Goal: Task Accomplishment & Management: Use online tool/utility

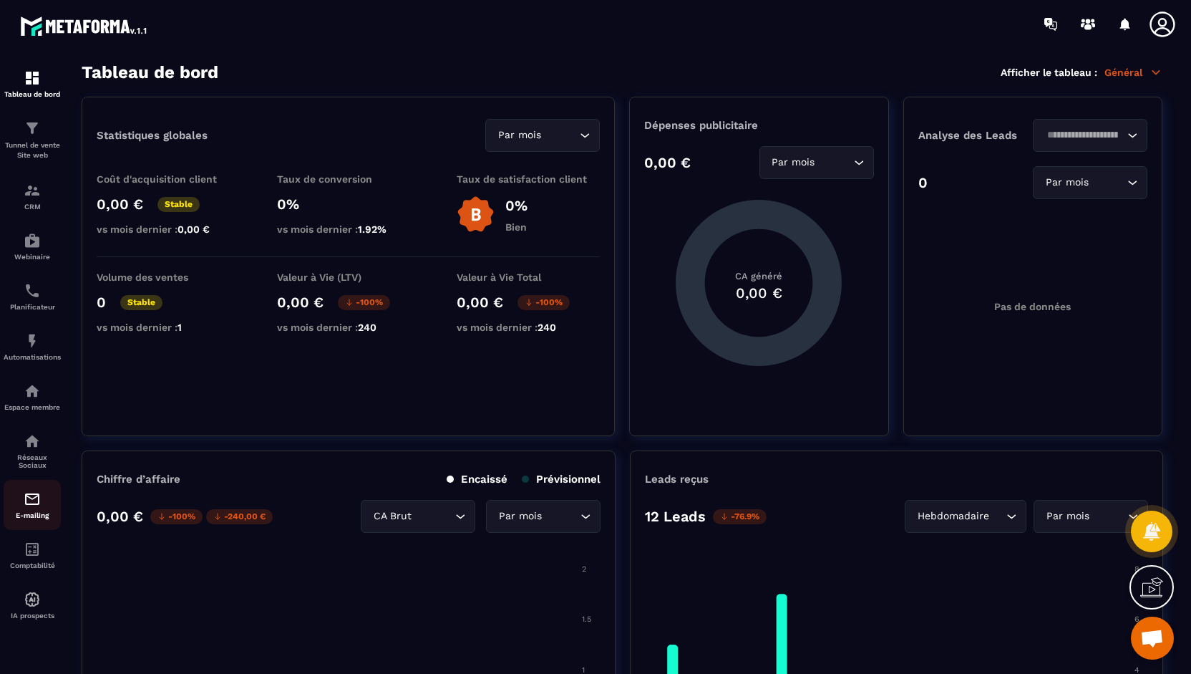
click at [34, 501] on img at bounding box center [32, 498] width 17 height 17
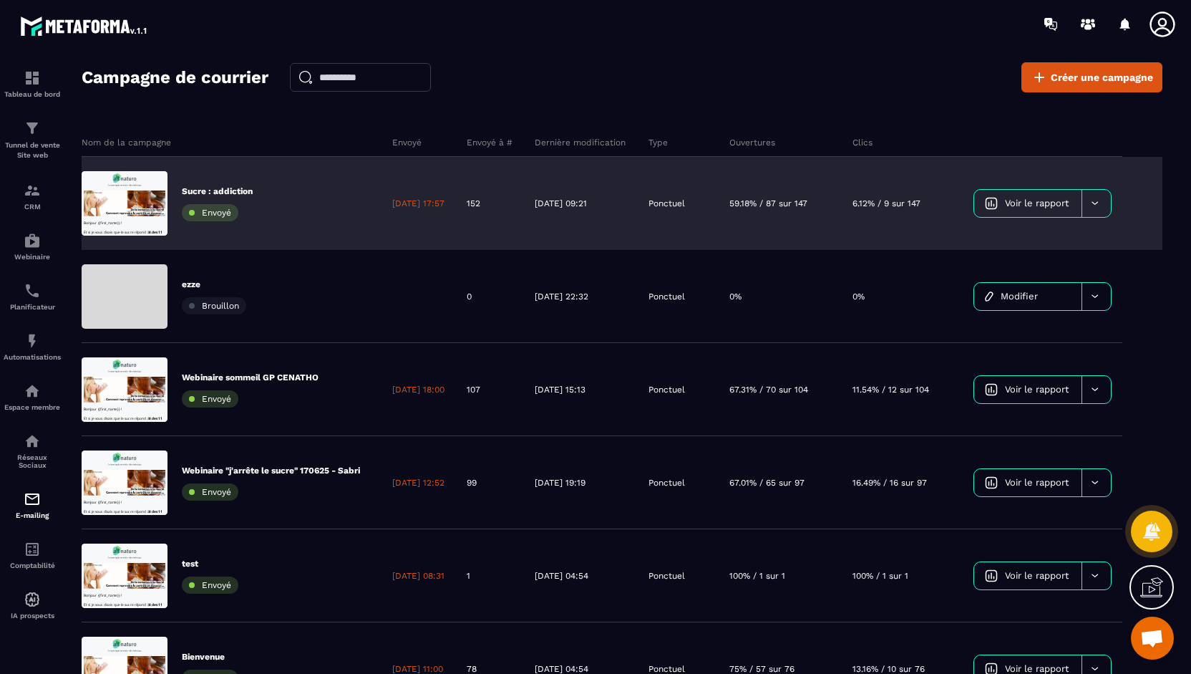
click at [1101, 203] on icon at bounding box center [1095, 203] width 11 height 11
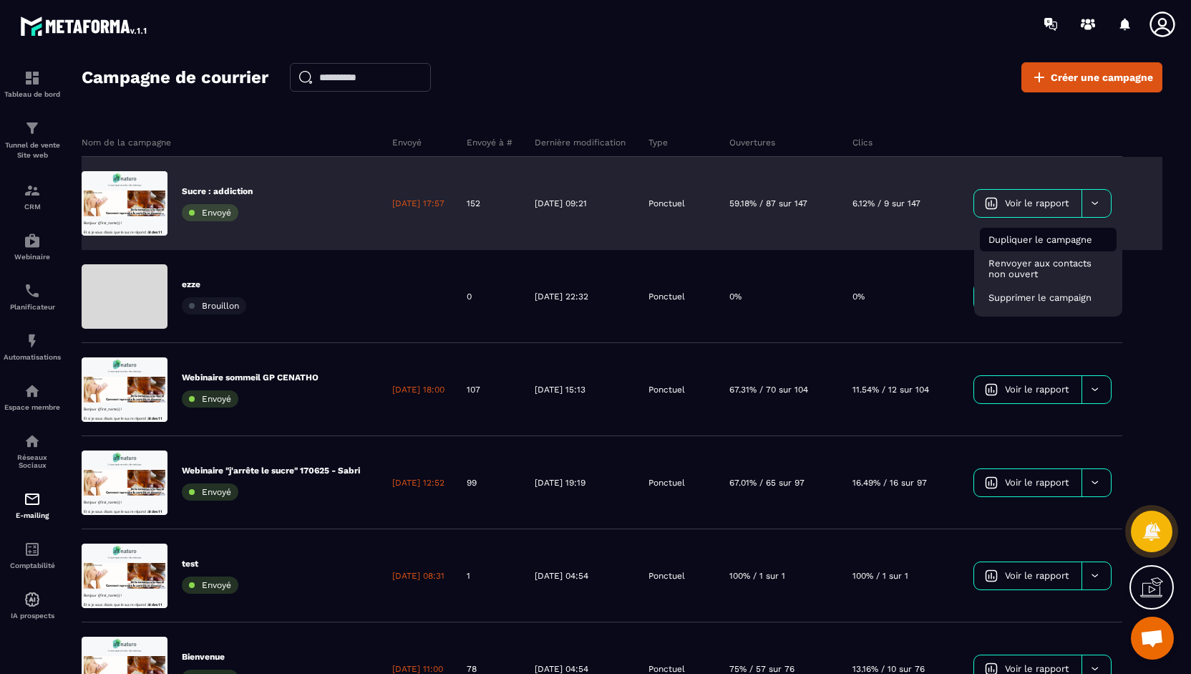
click at [1069, 238] on span "Dupliquer le campagne" at bounding box center [1041, 239] width 104 height 11
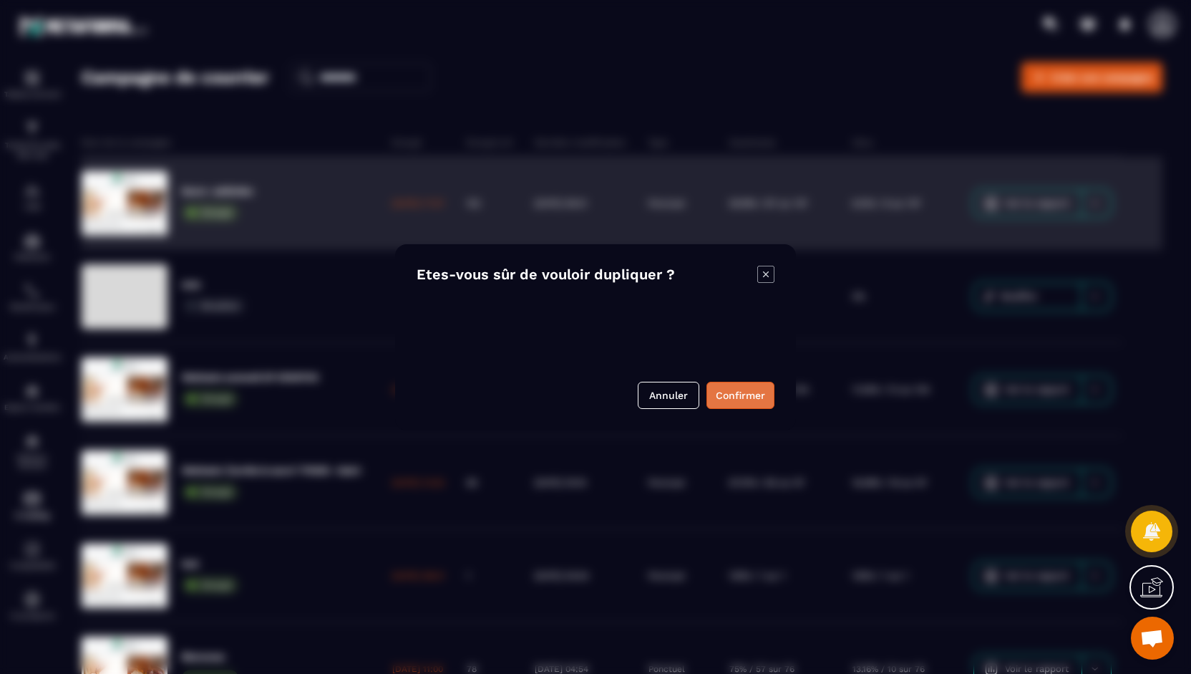
click at [736, 392] on button "Confirmer" at bounding box center [741, 395] width 68 height 27
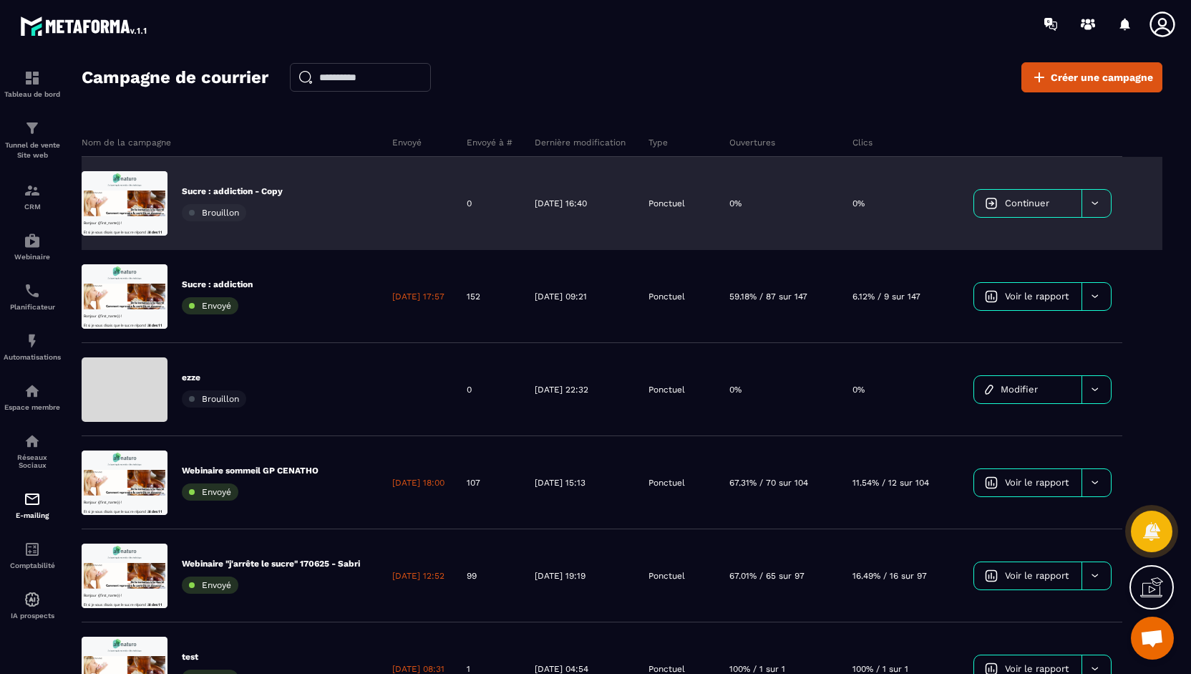
click at [288, 219] on div "Sucre : addiction - Copy Brouillon" at bounding box center [232, 203] width 300 height 93
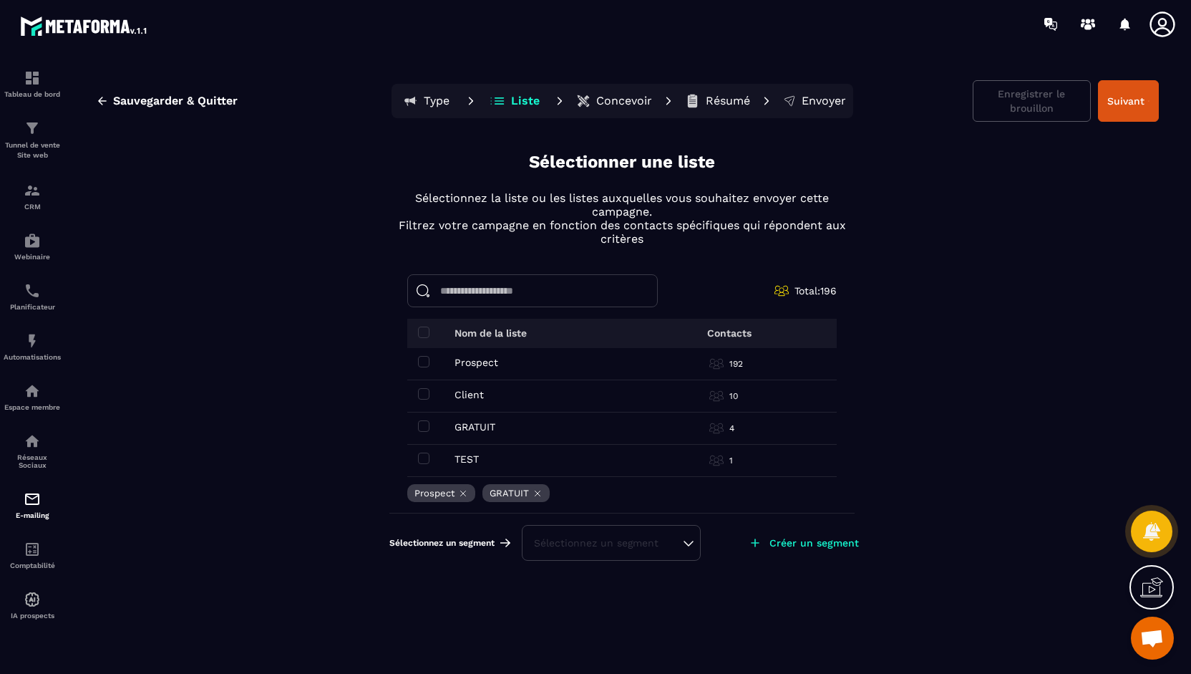
click at [429, 96] on p "Type" at bounding box center [437, 101] width 26 height 14
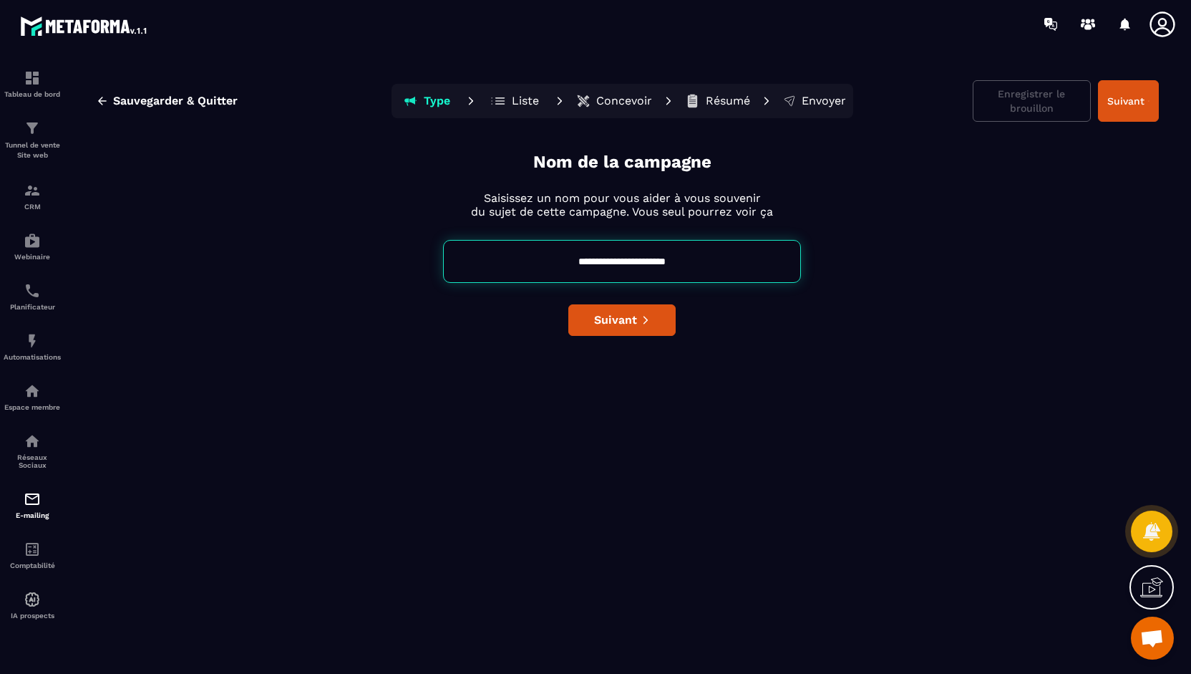
drag, startPoint x: 601, startPoint y: 258, endPoint x: 693, endPoint y: 257, distance: 91.7
click at [693, 257] on input "**********" at bounding box center [622, 261] width 358 height 43
type input "**********"
click at [623, 316] on span "Suivant" at bounding box center [615, 320] width 43 height 14
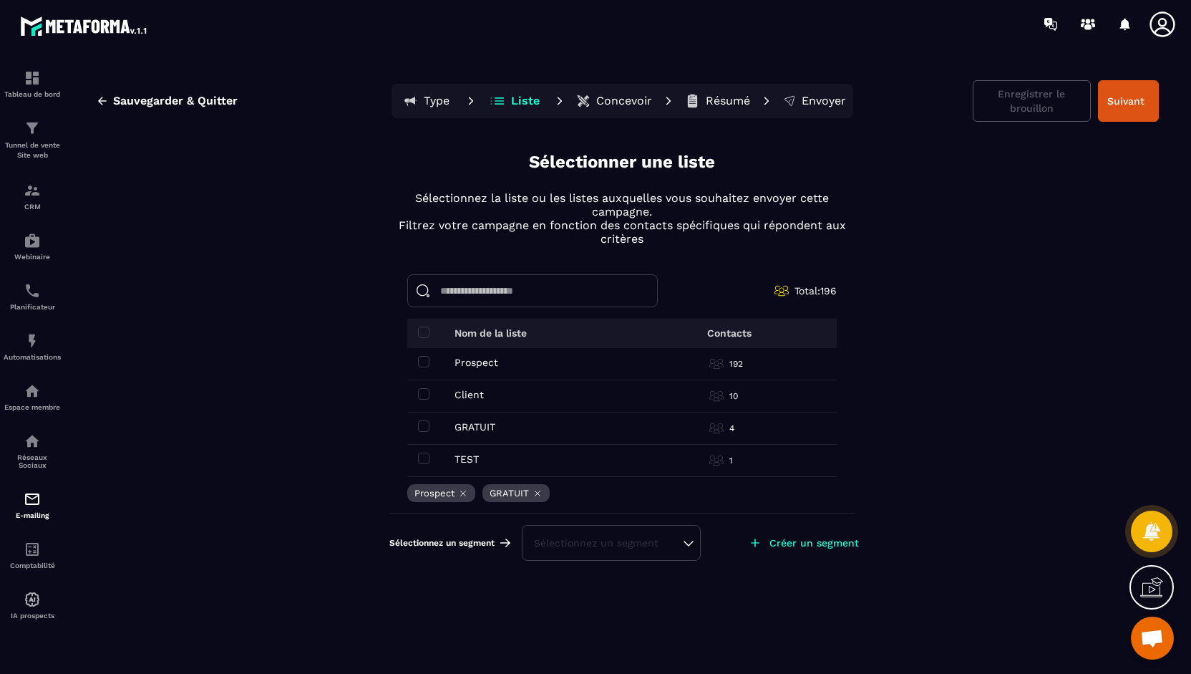
click at [616, 98] on p "Concevoir" at bounding box center [624, 101] width 56 height 14
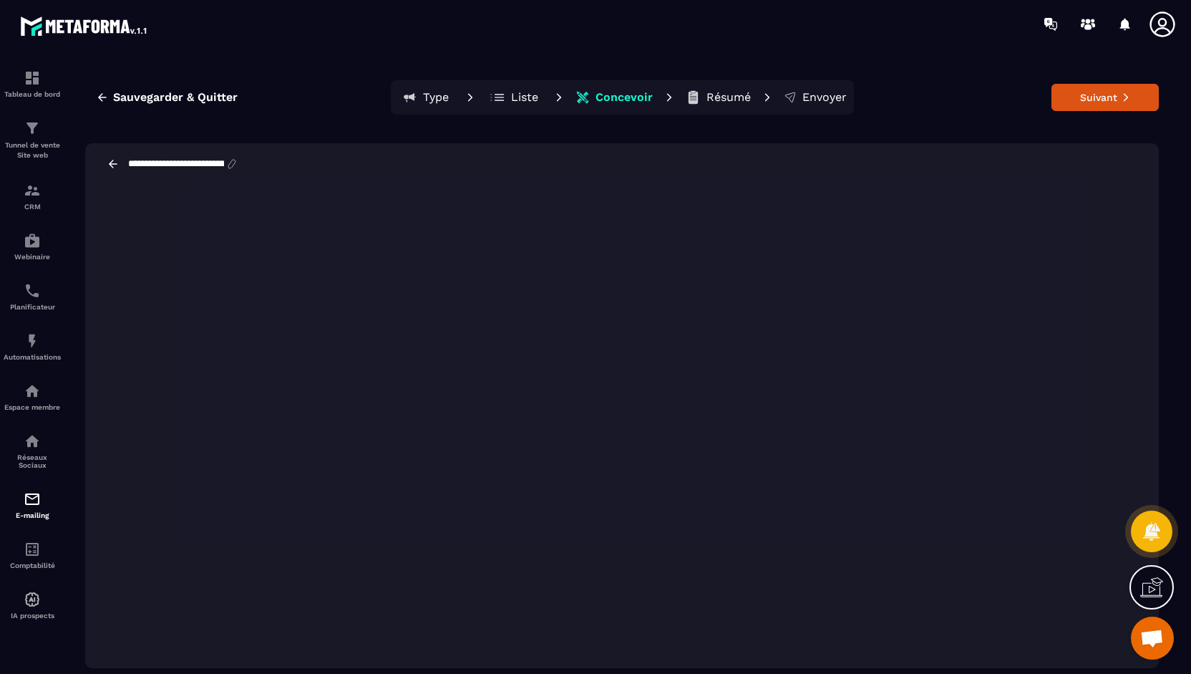
click at [522, 99] on p "Liste" at bounding box center [524, 97] width 27 height 14
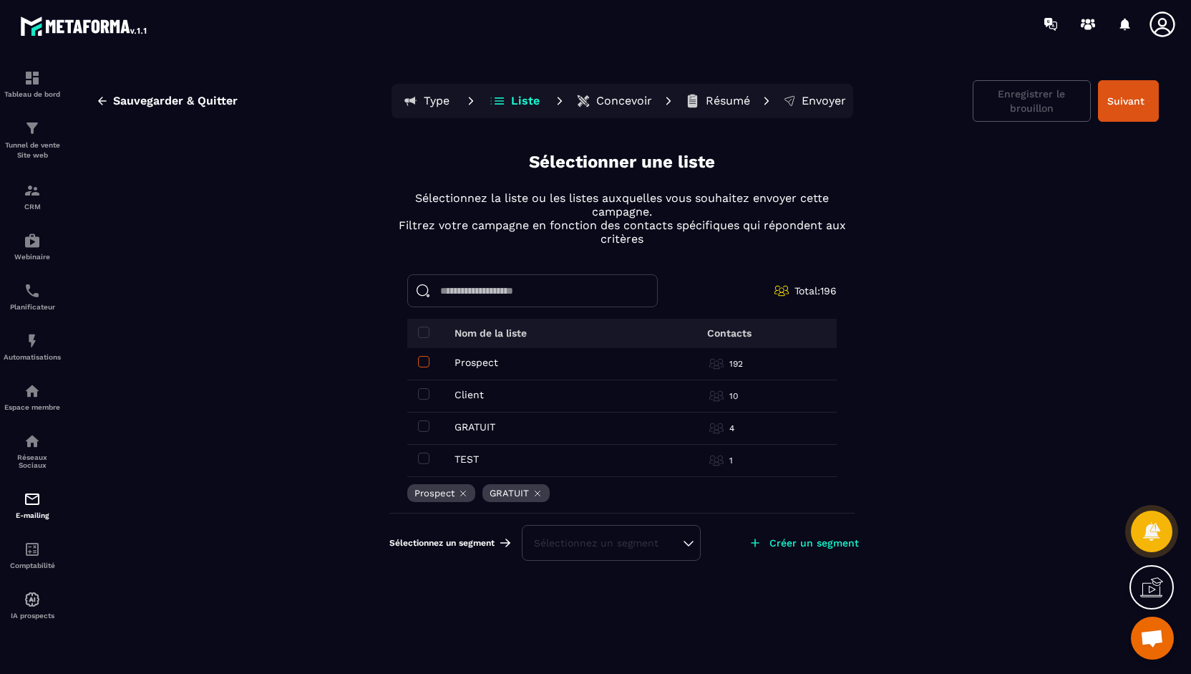
click at [425, 359] on span at bounding box center [423, 361] width 11 height 11
click at [427, 425] on span at bounding box center [423, 425] width 11 height 11
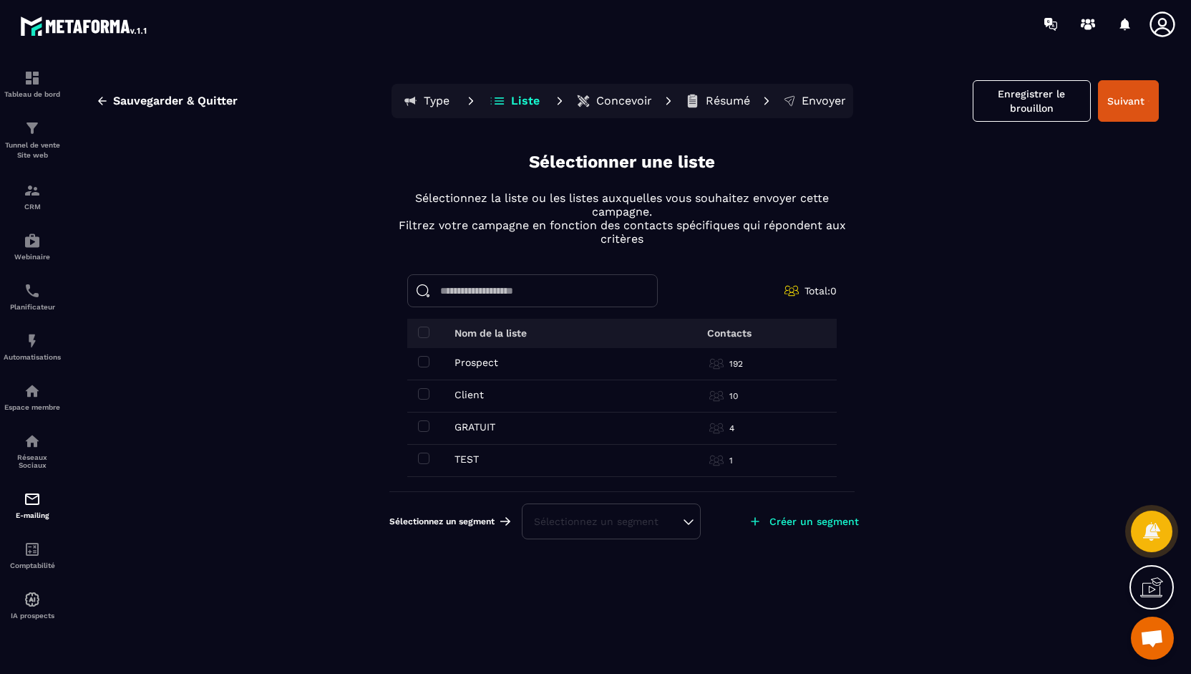
click at [522, 293] on input at bounding box center [532, 290] width 251 height 33
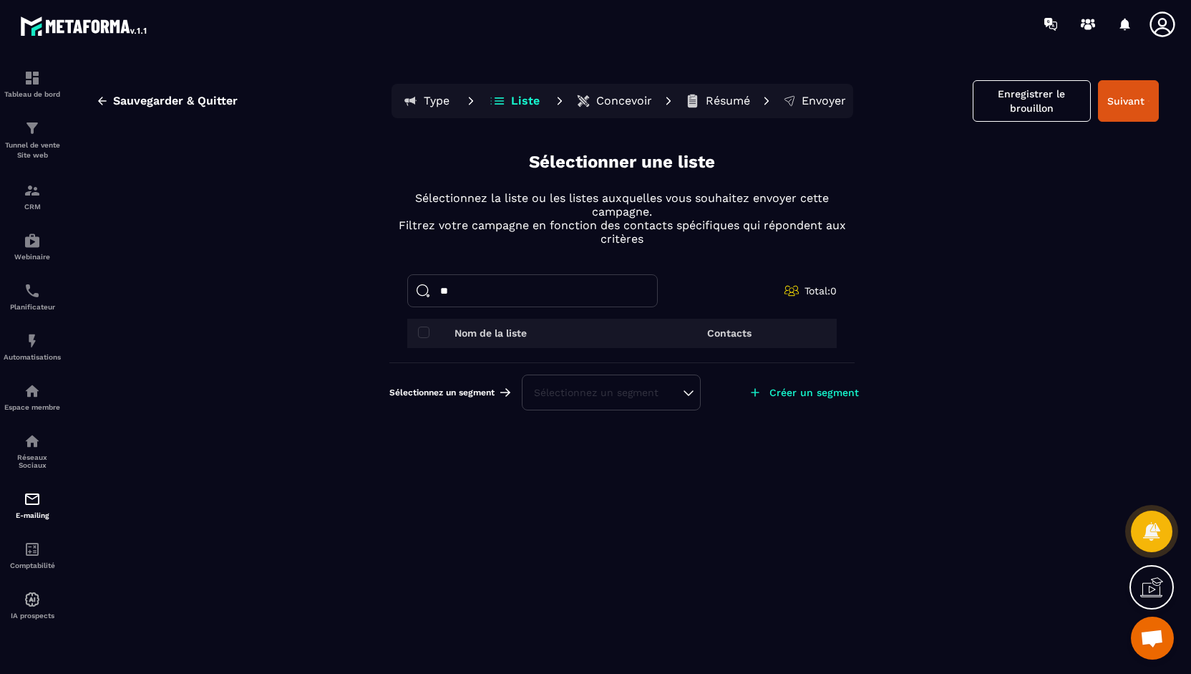
type input "*"
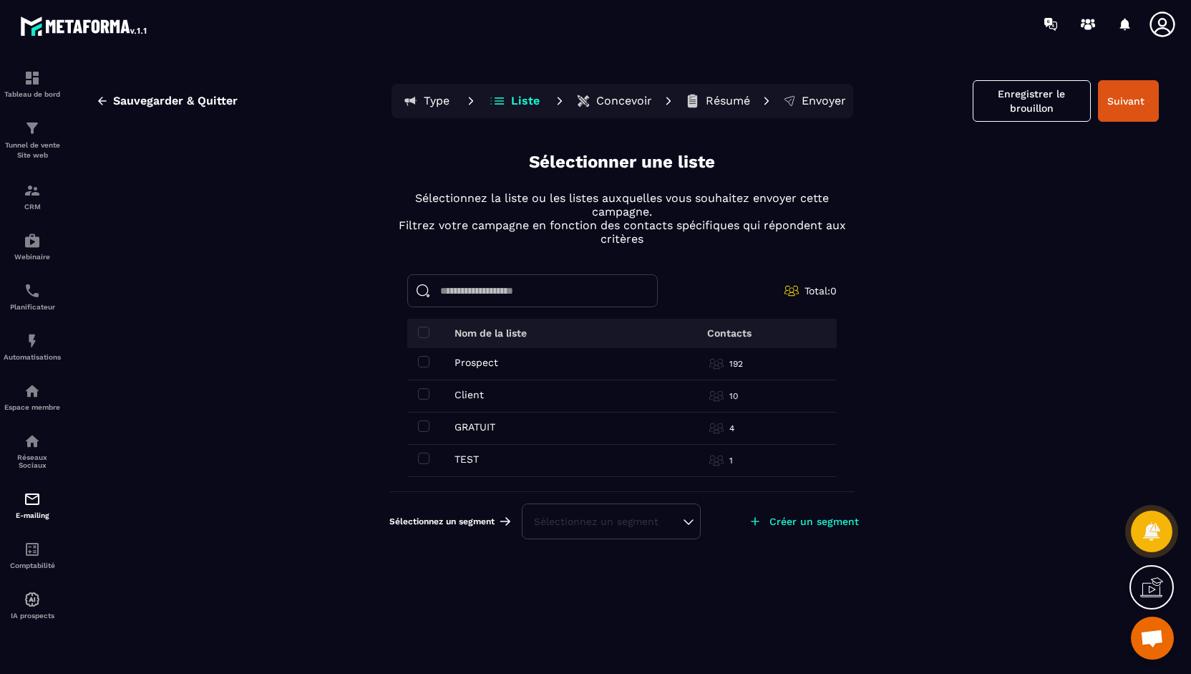
click at [617, 97] on p "Concevoir" at bounding box center [624, 101] width 56 height 14
click at [420, 362] on span at bounding box center [423, 361] width 11 height 11
click at [620, 101] on p "Concevoir" at bounding box center [624, 101] width 56 height 14
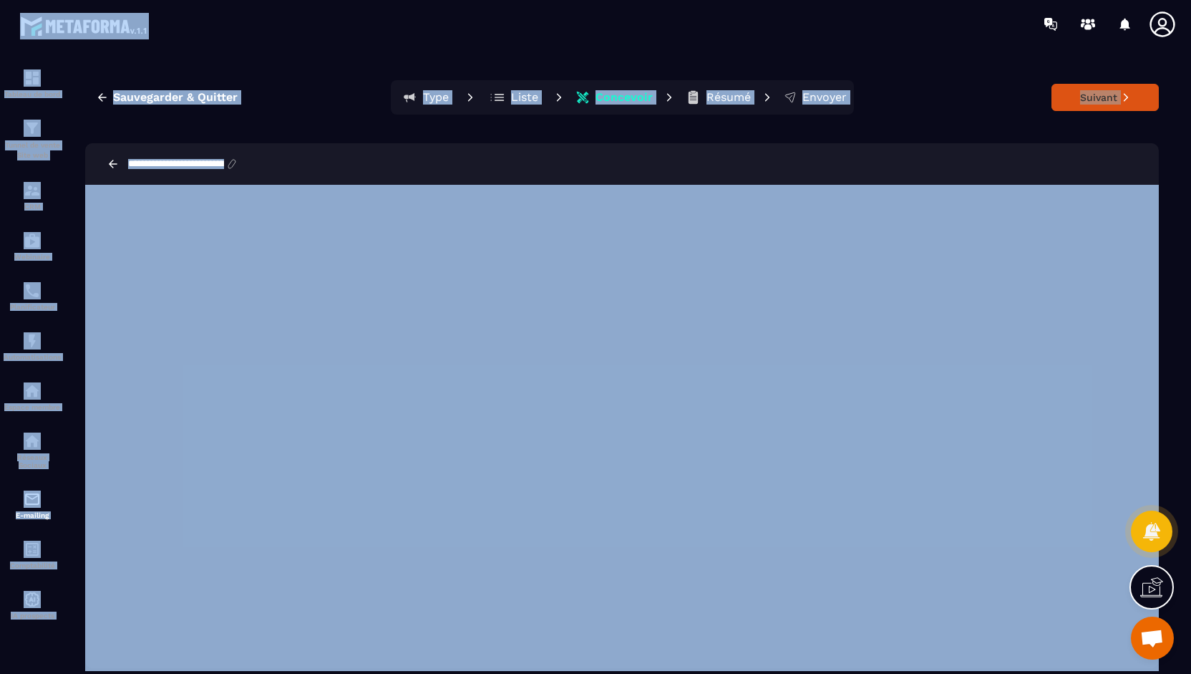
click at [319, 89] on div "Sauvegarder & Quitter Type Liste Concevoir Résumé Envoyer Suivant" at bounding box center [622, 97] width 1074 height 34
